Goal: Complete application form: Complete application form

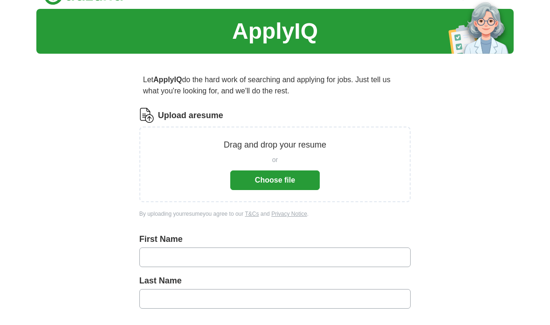
scroll to position [19, 0]
click at [302, 185] on button "Choose file" at bounding box center [275, 181] width 90 height 20
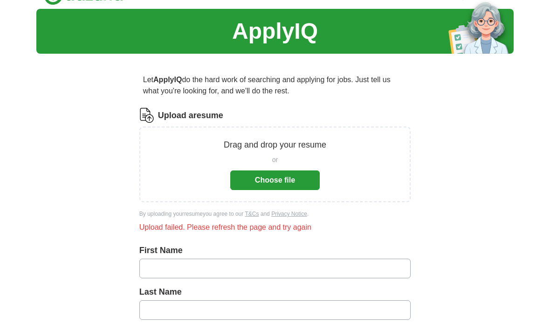
click at [297, 180] on button "Choose file" at bounding box center [275, 180] width 90 height 20
click at [290, 182] on button "Choose file" at bounding box center [275, 180] width 90 height 20
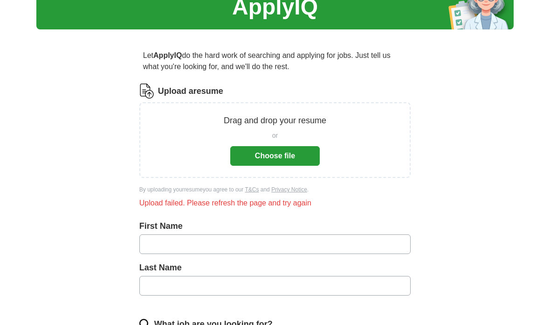
scroll to position [81, 0]
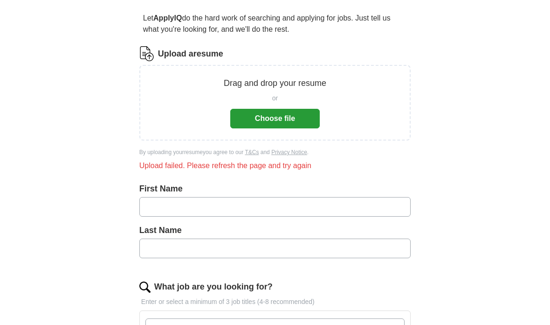
click at [298, 116] on button "Choose file" at bounding box center [275, 119] width 90 height 20
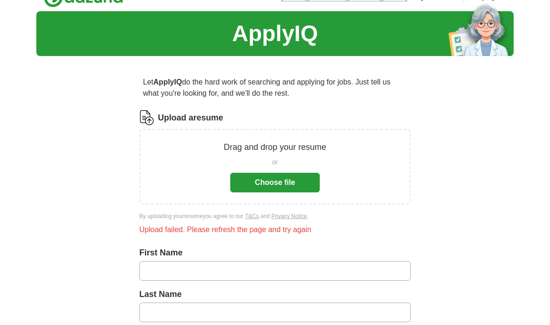
scroll to position [0, 0]
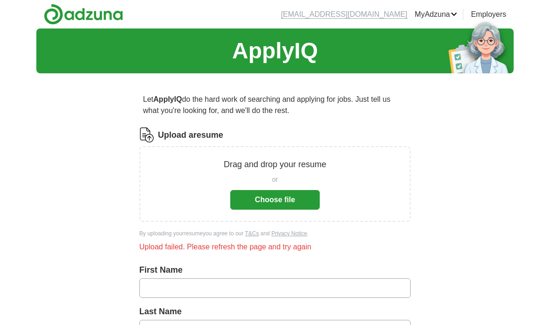
click at [449, 7] on header "[EMAIL_ADDRESS][DOMAIN_NAME] [GEOGRAPHIC_DATA] Alerts Favorites Resumes ApplyIQ…" at bounding box center [275, 14] width 478 height 28
click at [0, 0] on link "Resumes" at bounding box center [0, 0] width 0 height 0
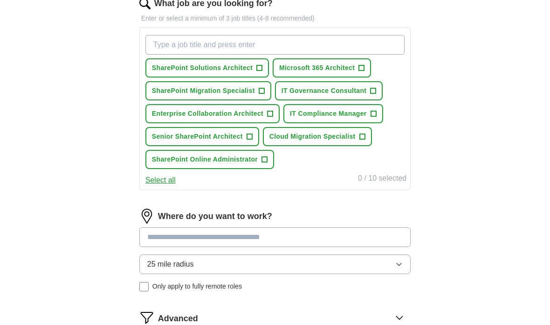
scroll to position [317, 0]
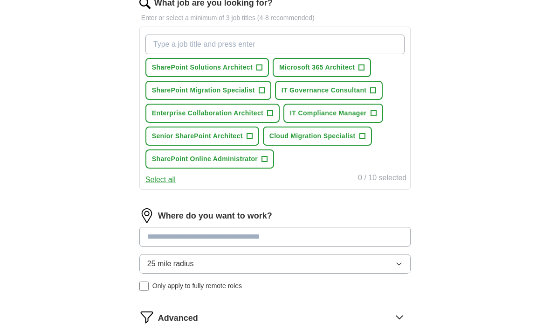
click at [401, 263] on icon "button" at bounding box center [399, 263] width 7 height 7
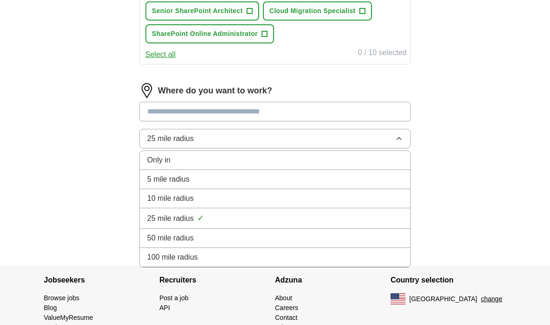
scroll to position [440, 0]
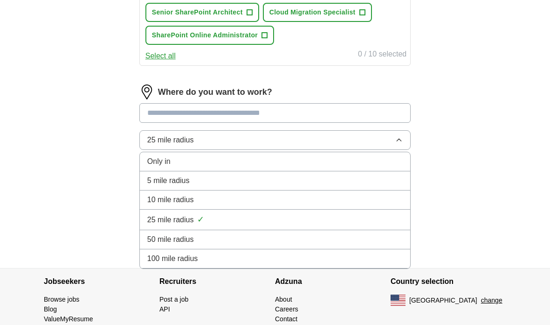
click at [267, 143] on button "25 mile radius" at bounding box center [275, 140] width 272 height 20
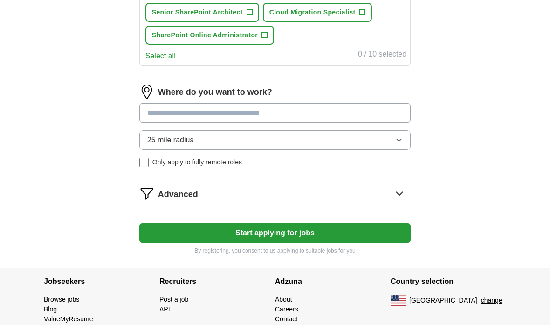
click at [265, 110] on input at bounding box center [275, 113] width 272 height 20
click at [403, 138] on div "Where do you want to work? ****** 25 mile radius Only apply to fully remote rol…" at bounding box center [275, 129] width 272 height 90
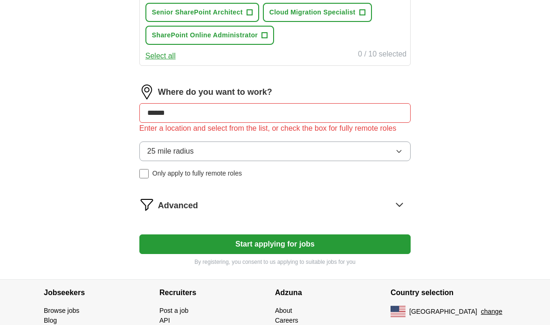
click at [333, 115] on input "******" at bounding box center [275, 113] width 272 height 20
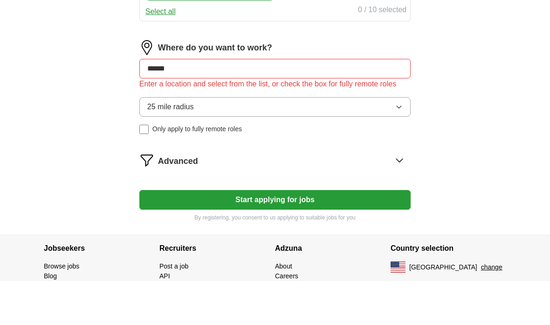
type input "******"
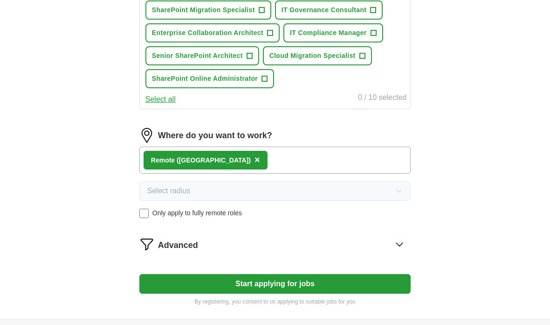
scroll to position [387, 0]
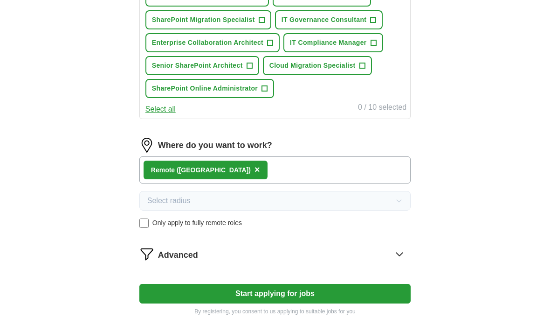
click at [172, 108] on button "Select all" at bounding box center [161, 109] width 30 height 11
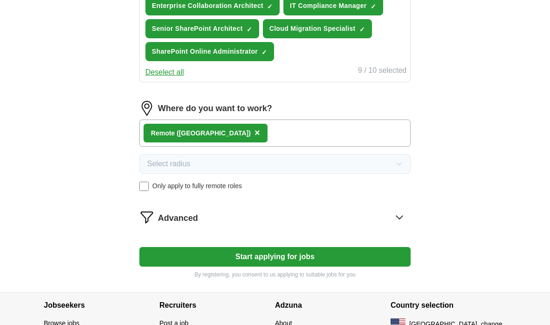
scroll to position [448, 0]
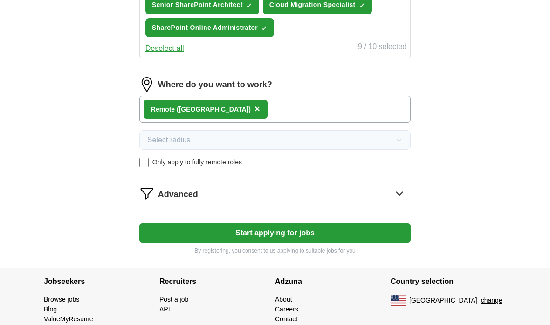
click at [306, 236] on button "Start applying for jobs" at bounding box center [275, 233] width 272 height 20
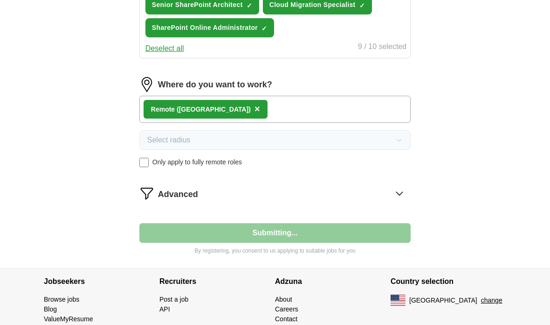
select select "**"
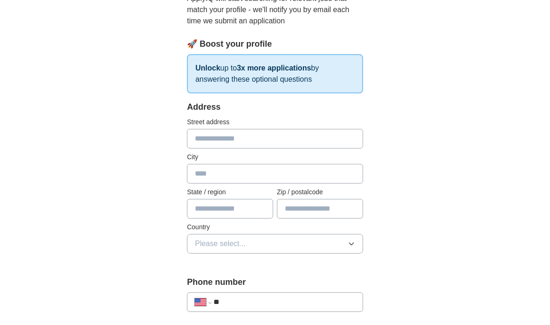
scroll to position [0, 0]
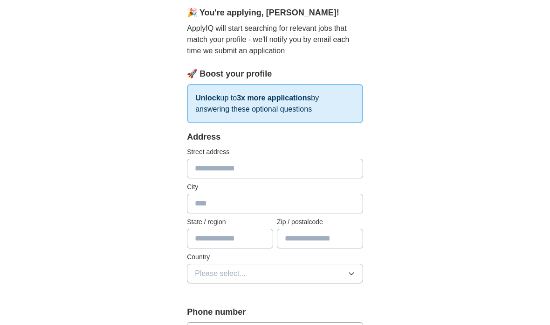
click at [334, 169] on input "text" at bounding box center [275, 169] width 176 height 20
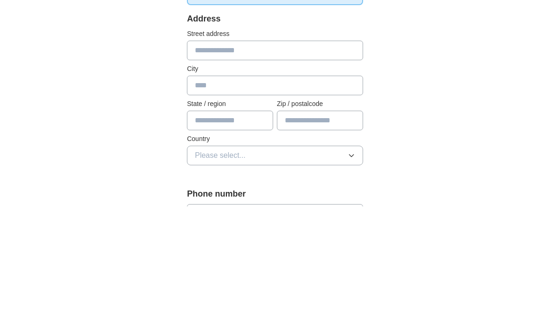
type input "**********"
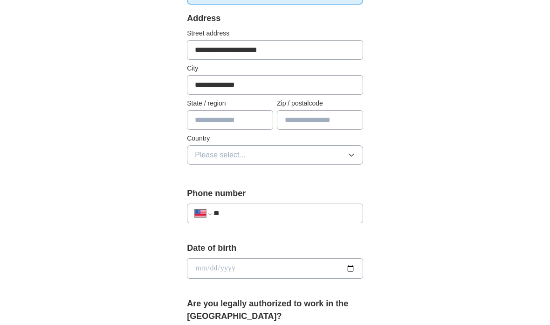
type input "**"
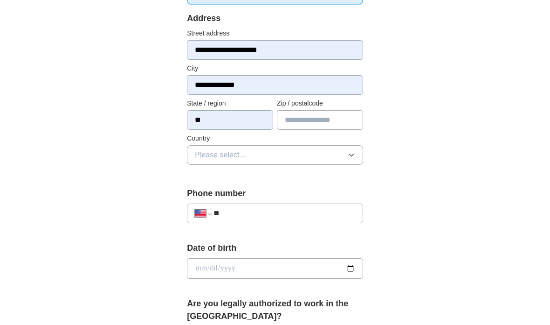
type input "*****"
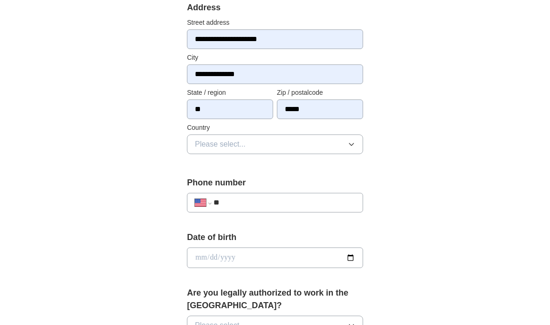
scroll to position [213, 0]
click at [352, 140] on button "Please select..." at bounding box center [275, 144] width 176 height 20
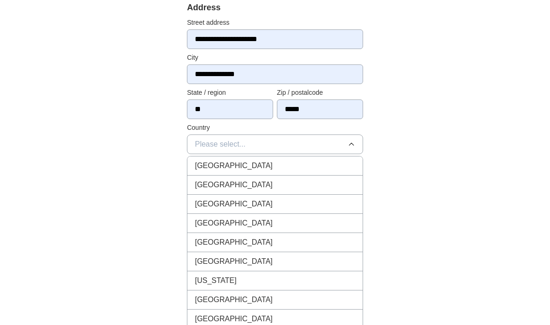
click at [316, 188] on div "United States" at bounding box center [275, 184] width 160 height 11
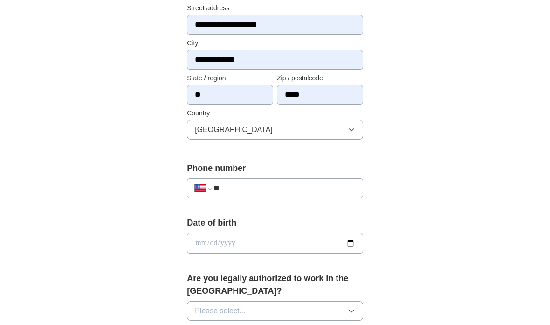
scroll to position [248, 0]
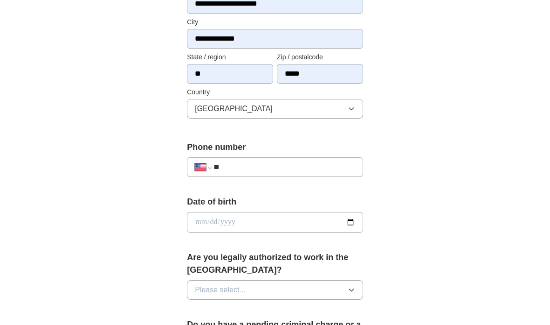
click at [332, 169] on input "**" at bounding box center [285, 167] width 142 height 11
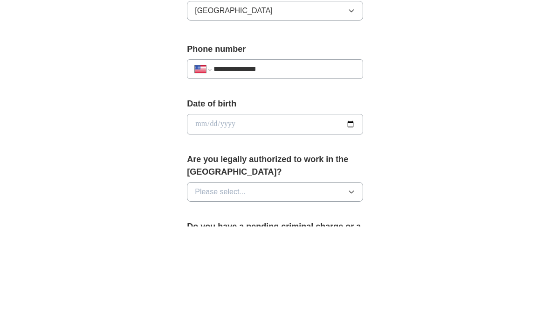
type input "**********"
click at [390, 85] on div "**********" at bounding box center [275, 237] width 239 height 808
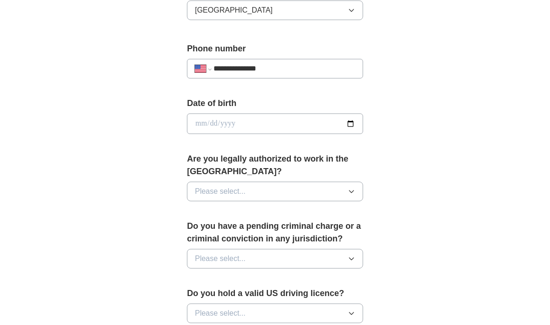
click at [358, 189] on button "Please select..." at bounding box center [275, 192] width 176 height 20
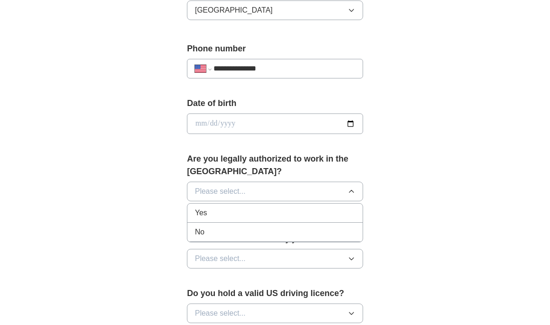
click at [348, 207] on div "Yes" at bounding box center [275, 212] width 160 height 11
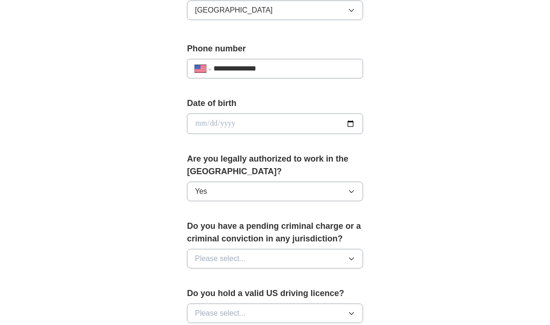
click at [358, 252] on button "Please select..." at bounding box center [275, 259] width 176 height 20
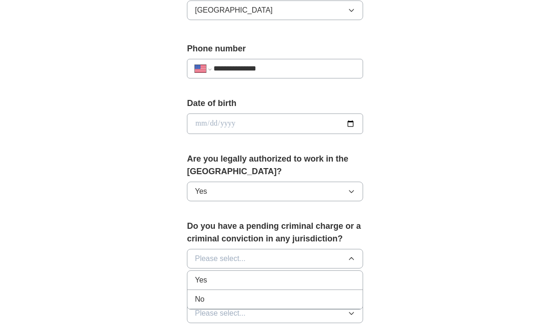
click at [326, 297] on div "No" at bounding box center [275, 298] width 160 height 11
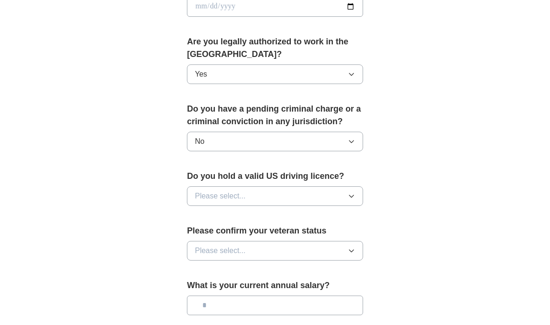
click at [359, 193] on button "Please select..." at bounding box center [275, 197] width 176 height 20
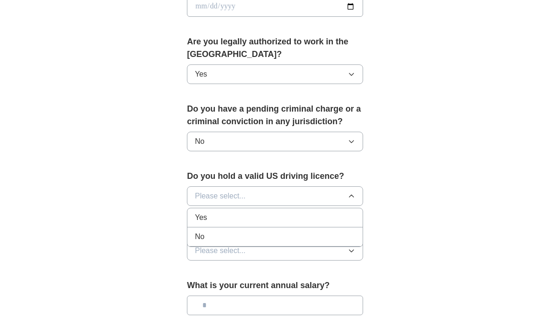
click at [344, 212] on div "Yes" at bounding box center [275, 217] width 160 height 11
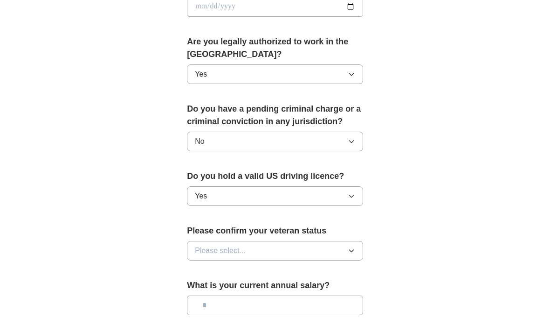
click at [358, 245] on button "Please select..." at bounding box center [275, 251] width 176 height 20
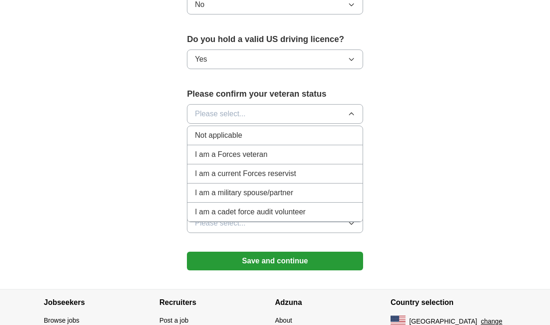
scroll to position [600, 0]
click at [307, 135] on div "Not applicable" at bounding box center [275, 135] width 160 height 11
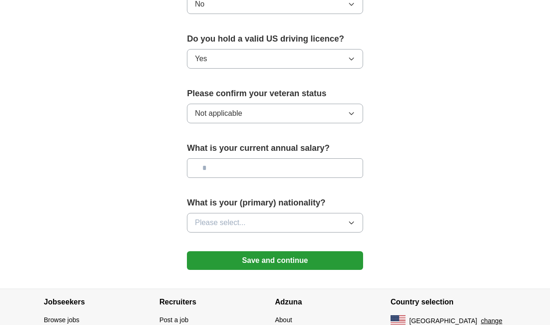
scroll to position [601, 0]
click at [348, 170] on input "text" at bounding box center [275, 168] width 176 height 20
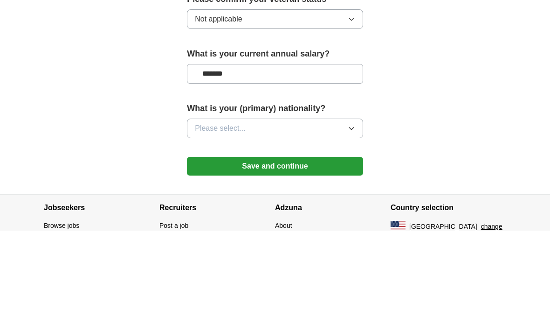
type input "********"
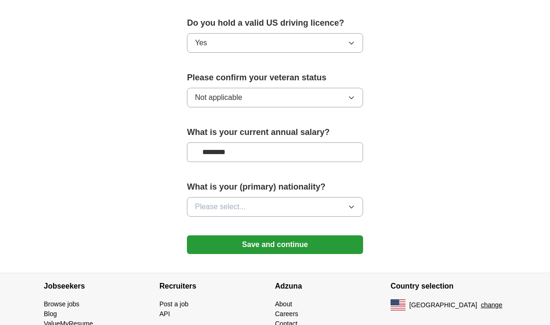
click at [354, 203] on icon "button" at bounding box center [351, 206] width 7 height 7
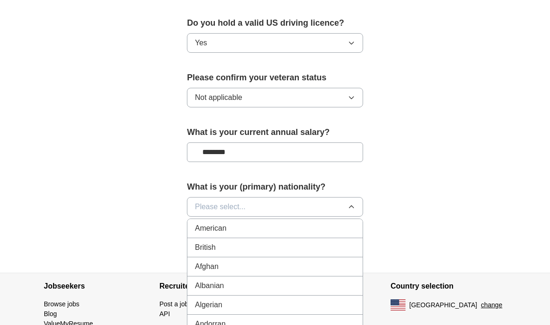
click at [318, 225] on div "American" at bounding box center [275, 228] width 160 height 11
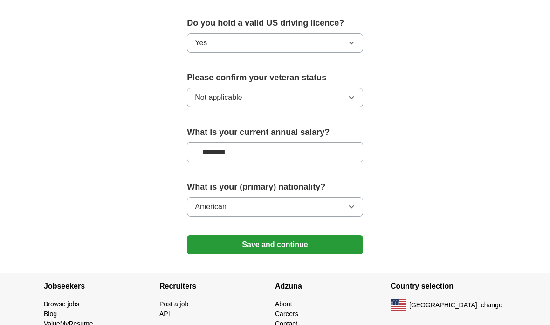
scroll to position [654, 0]
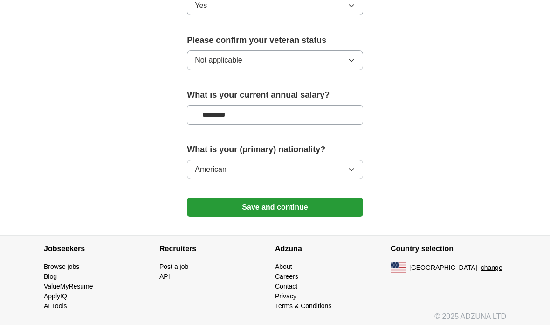
click at [322, 202] on button "Save and continue" at bounding box center [275, 207] width 176 height 19
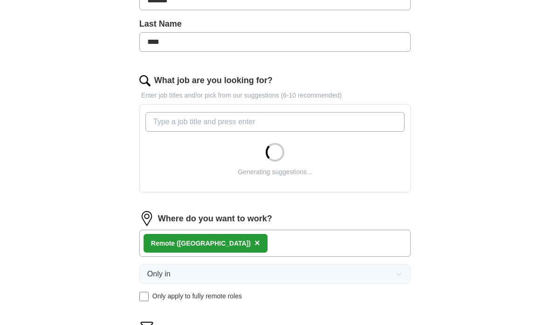
scroll to position [240, 0]
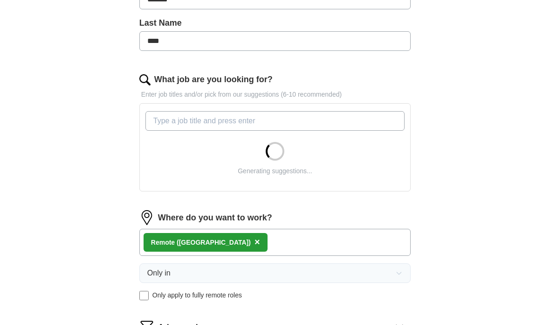
click at [338, 117] on input "What job are you looking for?" at bounding box center [275, 121] width 259 height 20
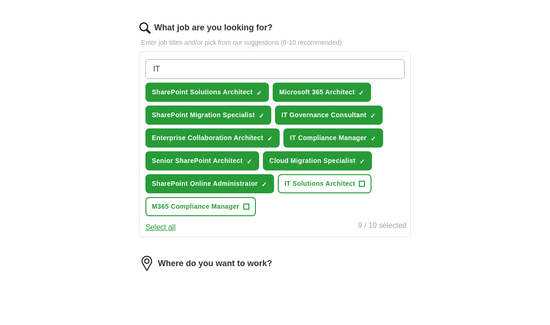
scroll to position [292, 0]
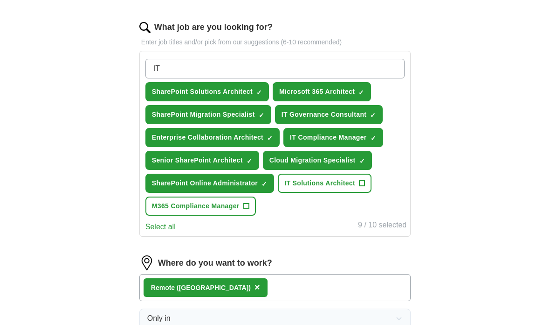
click at [362, 183] on span "+" at bounding box center [363, 183] width 6 height 7
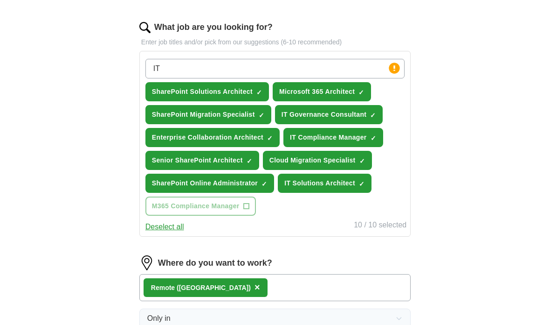
click at [334, 68] on input "IT" at bounding box center [275, 69] width 259 height 20
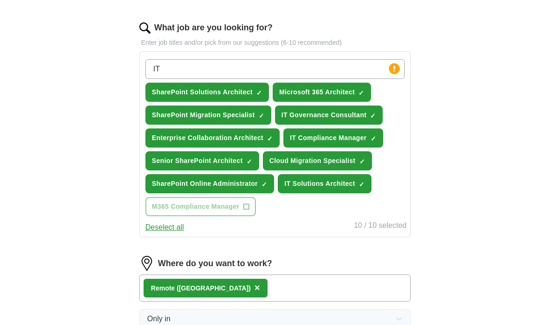
type input "I"
type input "AI"
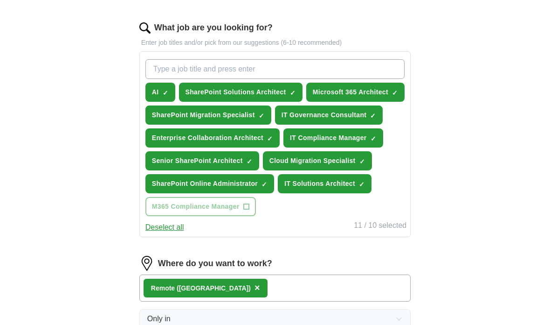
click at [515, 99] on div "ApplyIQ Let ApplyIQ do the hard work of searching and applying for jobs. Just t…" at bounding box center [275, 100] width 550 height 729
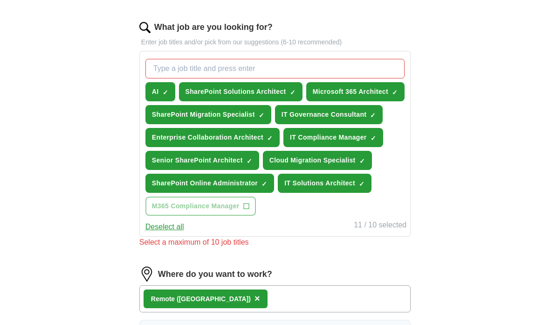
click at [158, 92] on span "AI" at bounding box center [155, 92] width 7 height 10
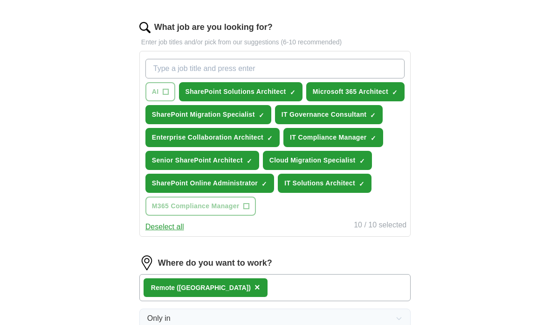
click at [329, 70] on input "What job are you looking for?" at bounding box center [275, 69] width 259 height 20
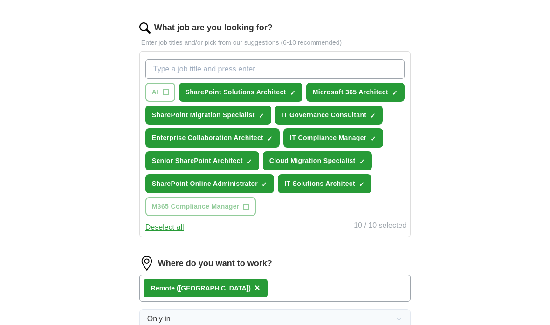
click at [506, 63] on div "ApplyIQ Let ApplyIQ do the hard work of searching and applying for jobs. Just t…" at bounding box center [275, 100] width 478 height 729
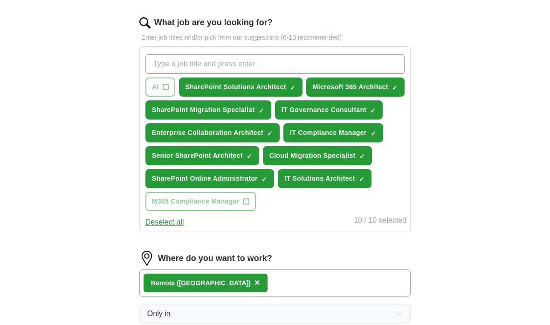
scroll to position [305, 0]
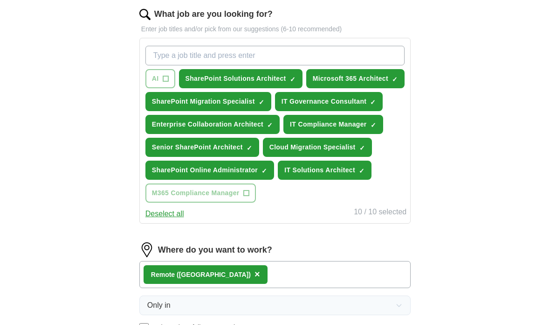
click at [251, 98] on span "SharePoint Migration Specialist" at bounding box center [203, 102] width 103 height 10
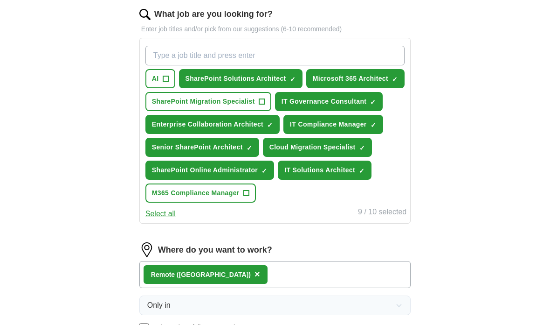
click at [248, 193] on span "+" at bounding box center [247, 192] width 6 height 7
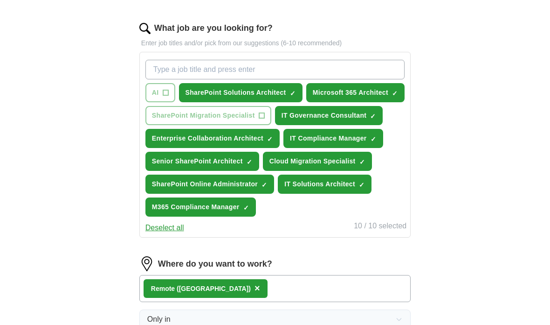
scroll to position [291, 0]
click at [367, 74] on input "What job are you looking for?" at bounding box center [275, 70] width 259 height 20
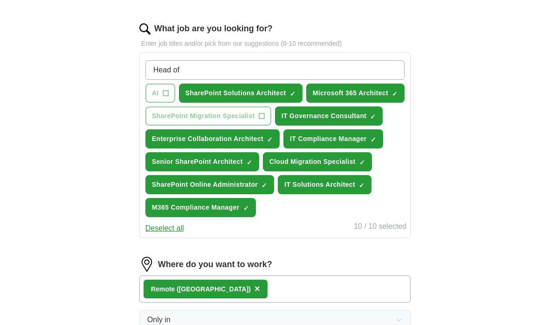
click at [503, 67] on div "ApplyIQ Let ApplyIQ do the hard work of searching and applying for jobs. Just t…" at bounding box center [275, 101] width 478 height 729
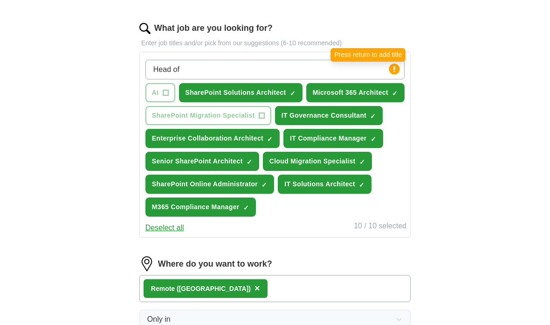
click at [397, 70] on circle at bounding box center [395, 68] width 11 height 11
click at [360, 75] on input "Head of" at bounding box center [275, 70] width 259 height 20
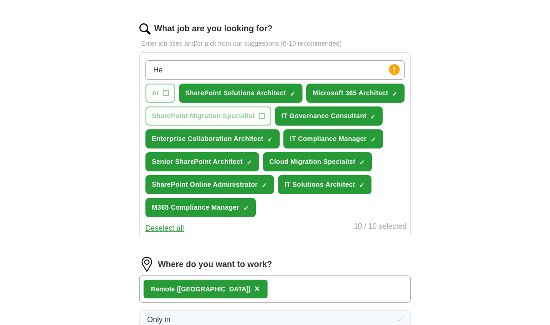
type input "H"
click at [498, 45] on div "ApplyIQ Let ApplyIQ do the hard work of searching and applying for jobs. Just t…" at bounding box center [275, 101] width 478 height 729
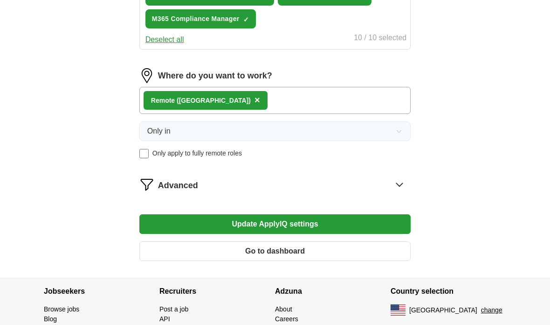
scroll to position [489, 0]
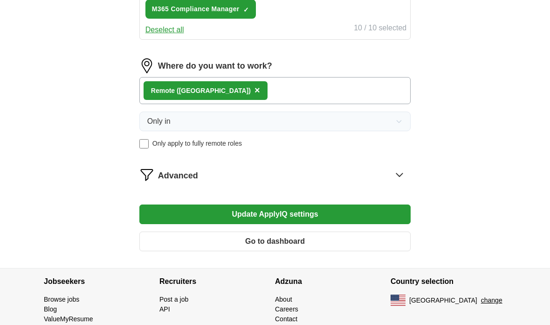
click at [360, 249] on button "Go to dashboard" at bounding box center [275, 241] width 272 height 20
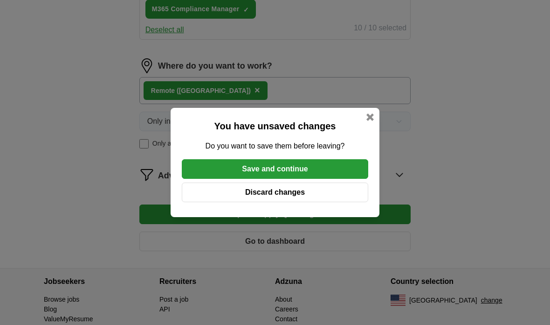
click at [326, 202] on button "Discard changes" at bounding box center [275, 192] width 187 height 20
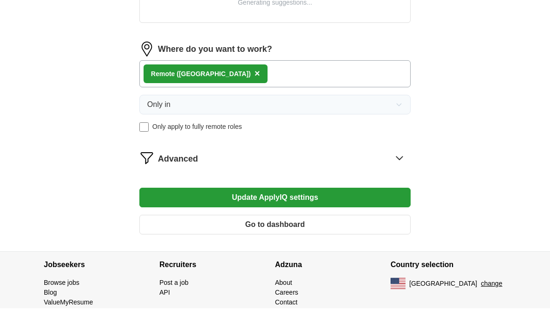
scroll to position [429, 0]
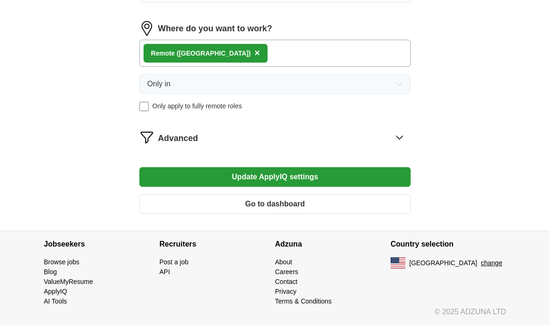
click at [405, 139] on icon at bounding box center [399, 137] width 15 height 15
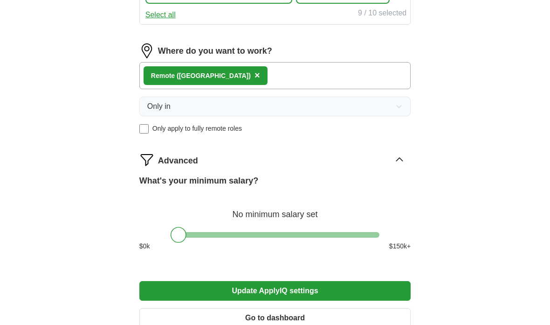
scroll to position [505, 0]
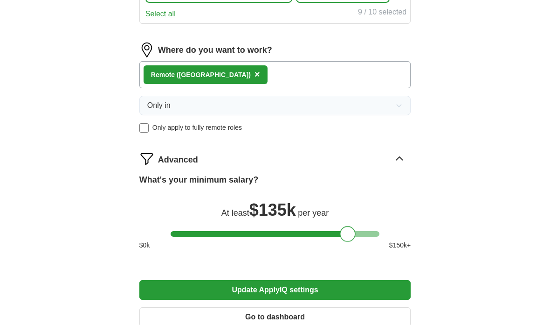
click at [320, 287] on button "Update ApplyIQ settings" at bounding box center [275, 290] width 272 height 20
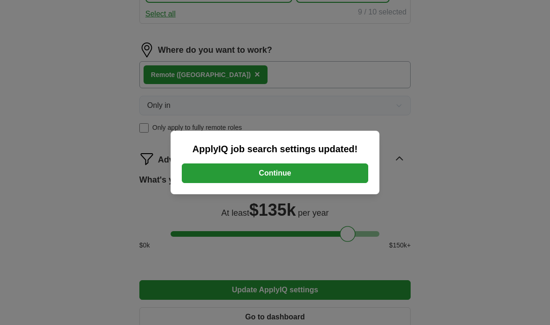
click at [337, 183] on button "Continue" at bounding box center [275, 173] width 187 height 20
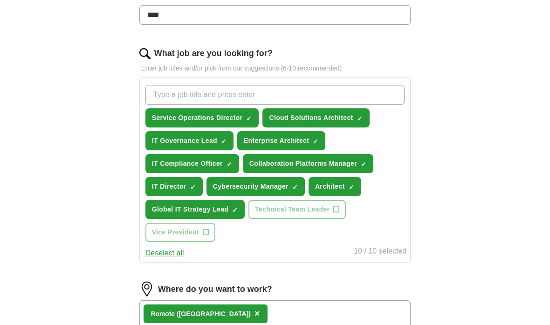
scroll to position [275, 0]
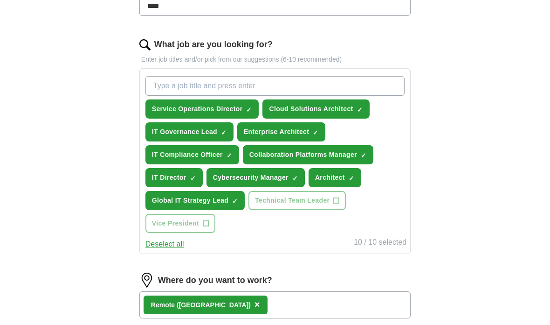
click at [350, 181] on span "✓" at bounding box center [352, 177] width 6 height 7
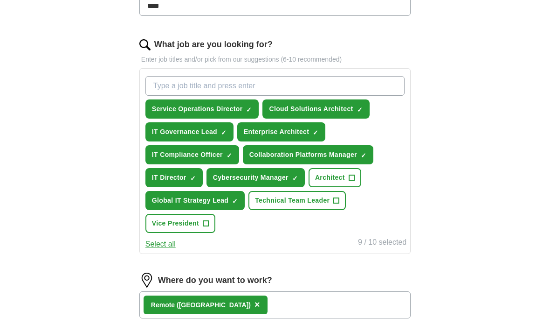
click at [333, 198] on button "Technical Team Leader +" at bounding box center [298, 200] width 98 height 19
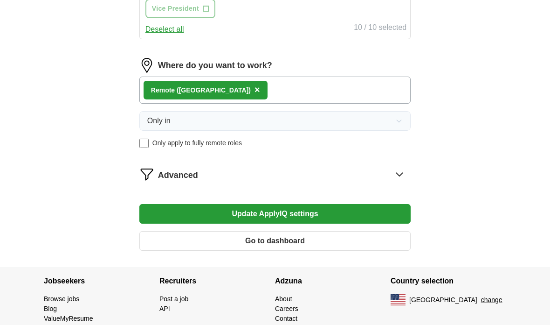
scroll to position [489, 0]
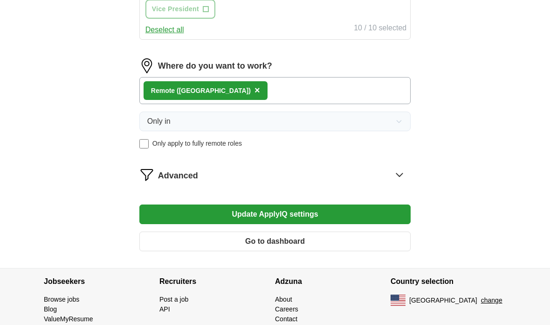
click at [328, 216] on button "Update ApplyIQ settings" at bounding box center [275, 214] width 272 height 20
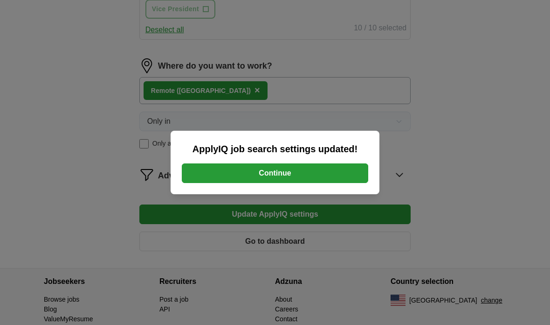
click at [332, 183] on button "Continue" at bounding box center [275, 173] width 187 height 20
